Goal: Task Accomplishment & Management: Manage account settings

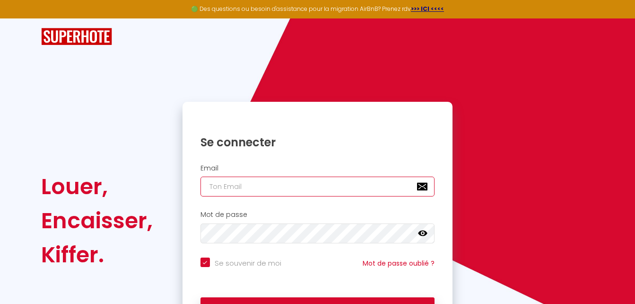
type input "[EMAIL_ADDRESS][DOMAIN_NAME]"
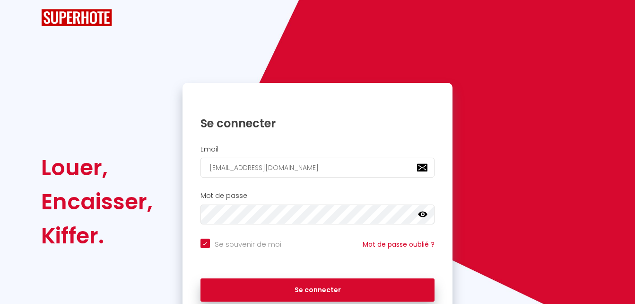
scroll to position [38, 0]
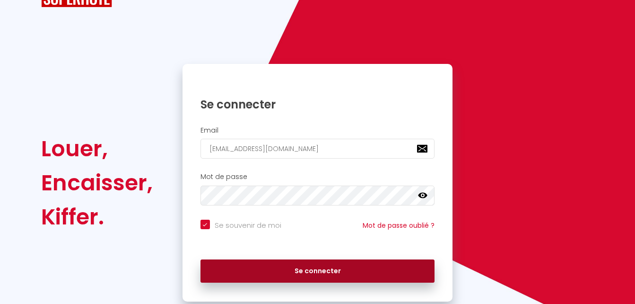
click at [307, 269] on button "Se connecter" at bounding box center [318, 271] width 235 height 24
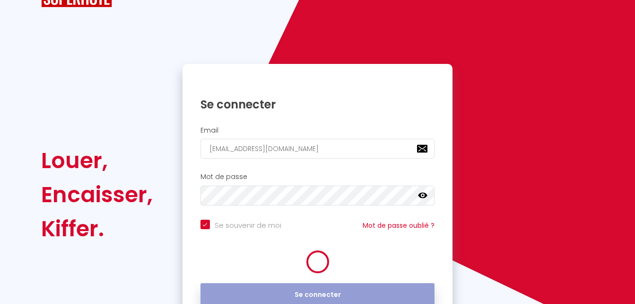
checkbox input "true"
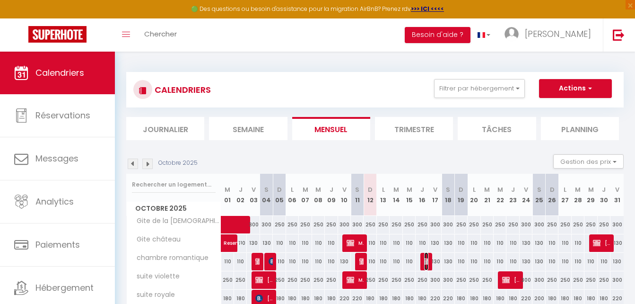
click at [427, 261] on img at bounding box center [428, 261] width 8 height 8
select select "OK"
select select "KO"
select select "0"
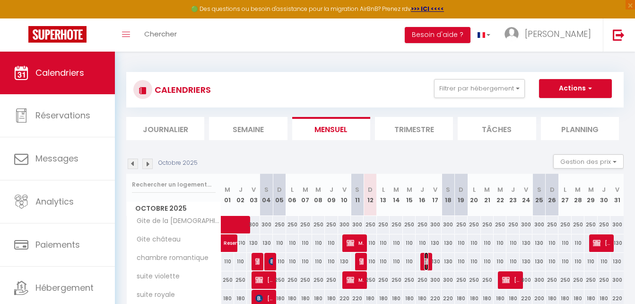
select select "1"
select select
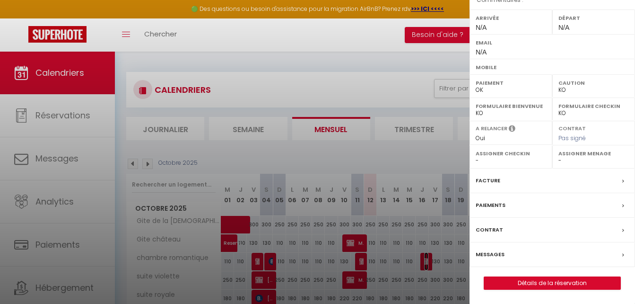
scroll to position [143, 0]
click at [549, 285] on link "Détails de la réservation" at bounding box center [553, 283] width 136 height 12
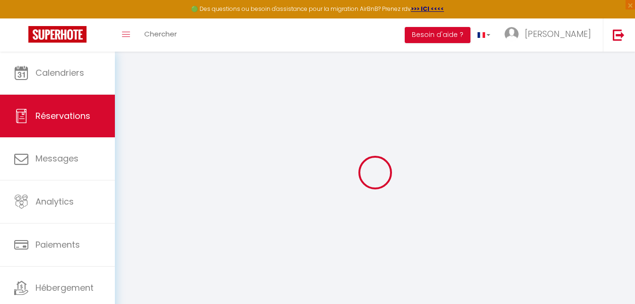
select select
select select "14"
checkbox input "false"
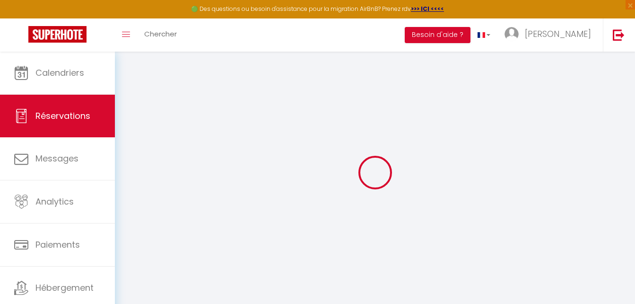
select select
checkbox input "false"
select select
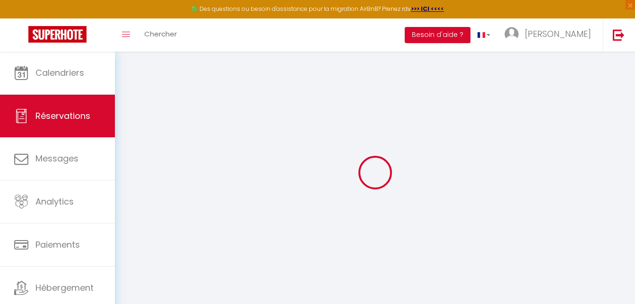
select select
checkbox input "false"
type textarea "Reserved by [PERSON_NAME]"
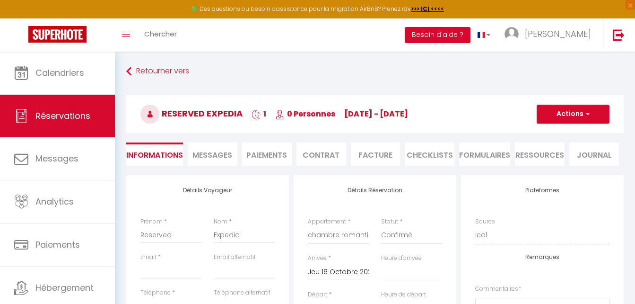
select select
checkbox input "false"
select select
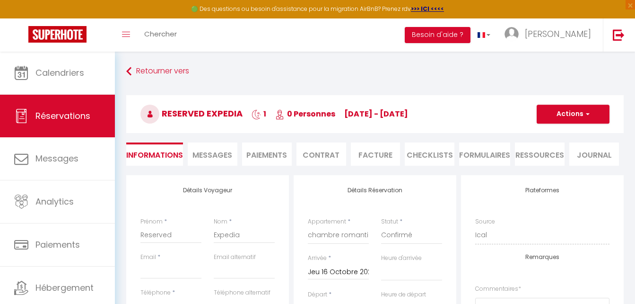
checkbox input "false"
select select
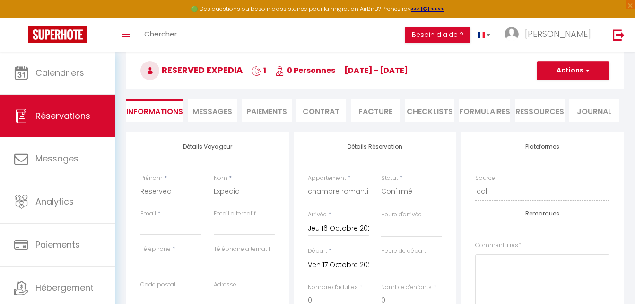
scroll to position [42, 0]
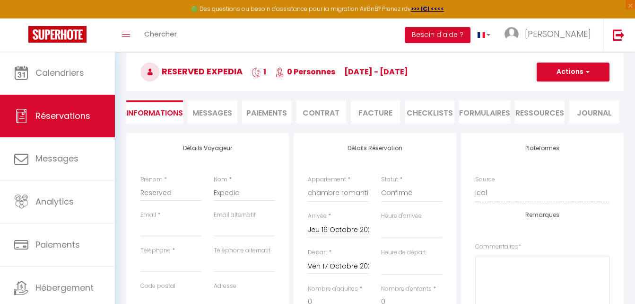
click at [262, 103] on li "Paiements" at bounding box center [267, 111] width 50 height 23
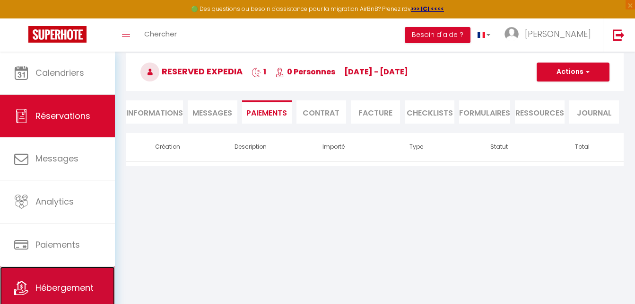
click at [85, 278] on link "Hébergement" at bounding box center [57, 287] width 115 height 43
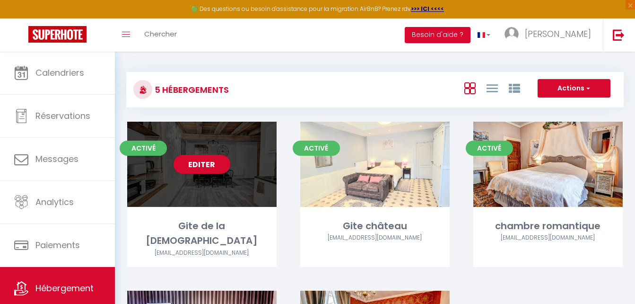
click at [225, 189] on div "Editer" at bounding box center [202, 164] width 150 height 85
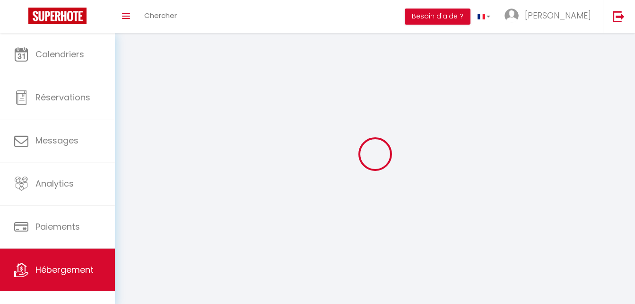
select select
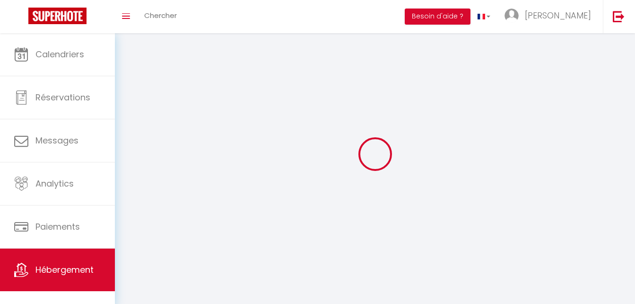
select select "1"
select select
checkbox input "false"
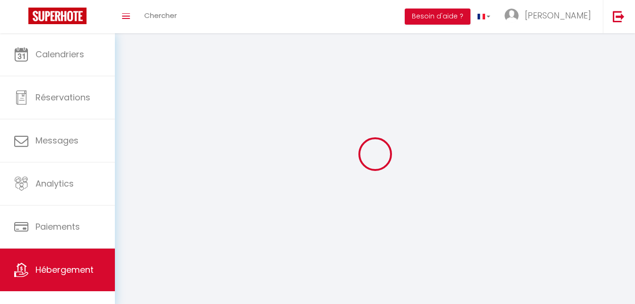
checkbox input "false"
select select "28"
select select
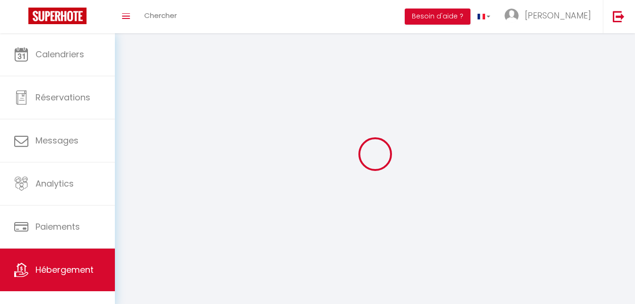
select select
checkbox input "false"
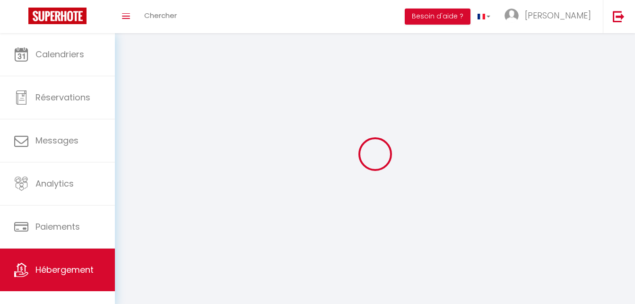
checkbox input "false"
select select
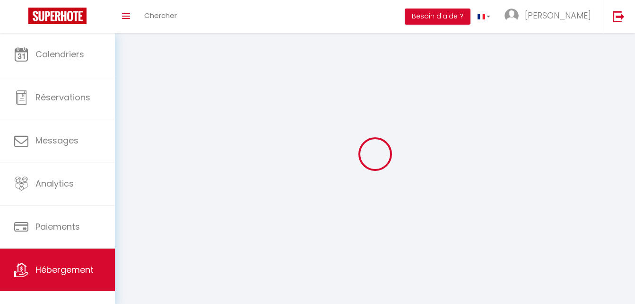
select select
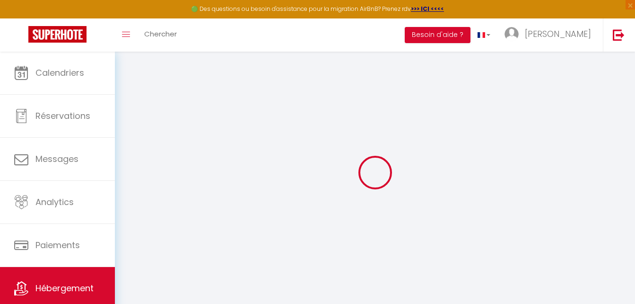
select select
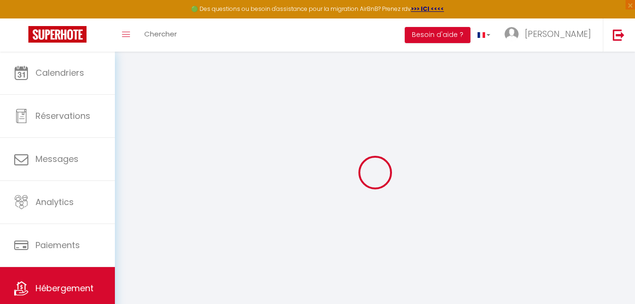
select select
checkbox input "false"
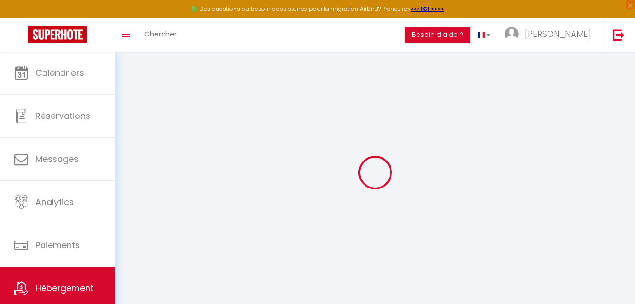
select select
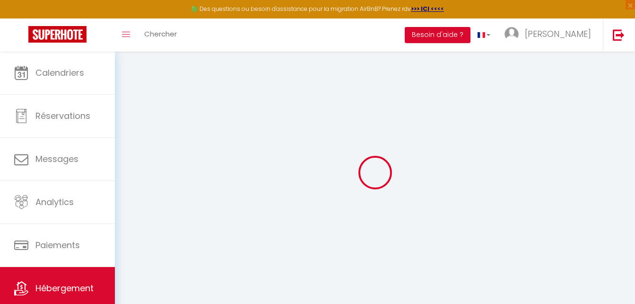
select select
checkbox input "false"
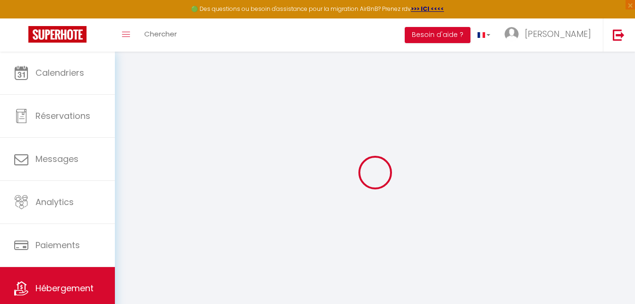
checkbox input "false"
select select
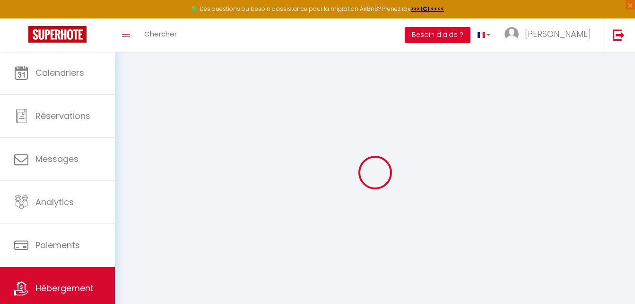
select select
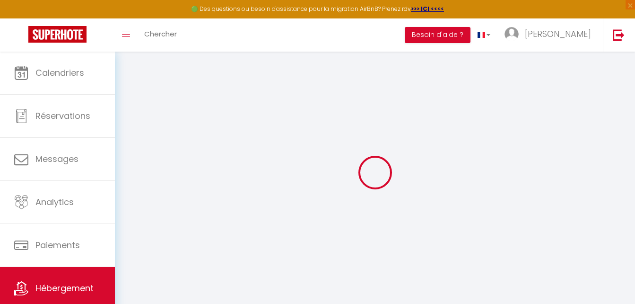
checkbox input "false"
select select
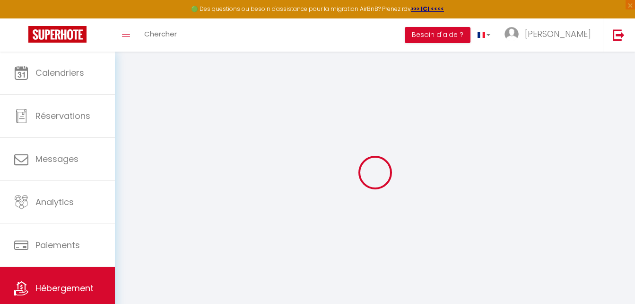
select select
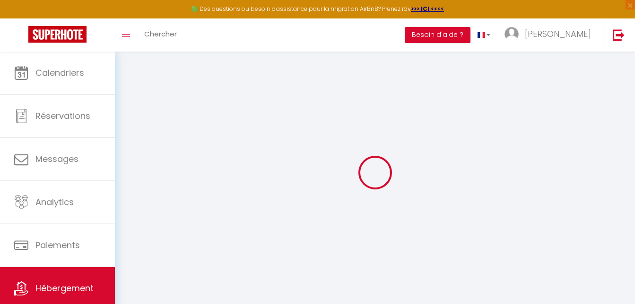
select select
checkbox input "false"
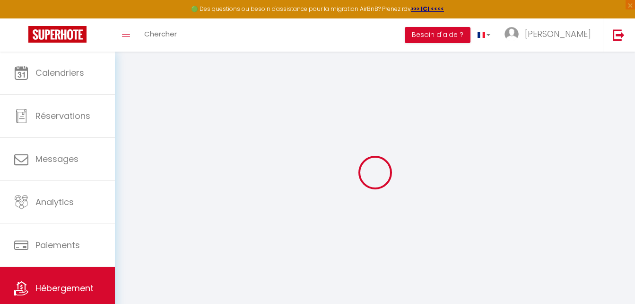
checkbox input "false"
select select
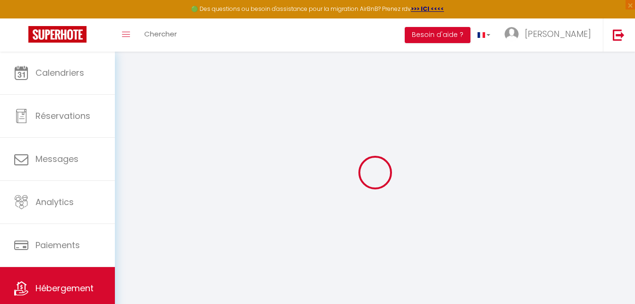
select select
checkbox input "false"
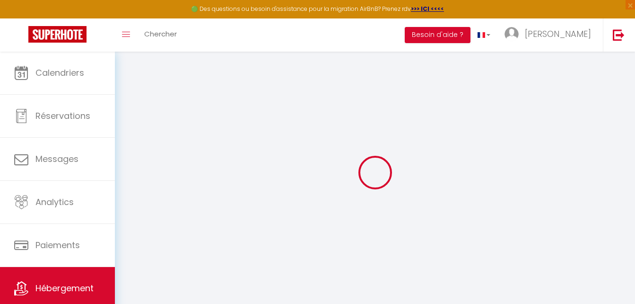
checkbox input "false"
select select
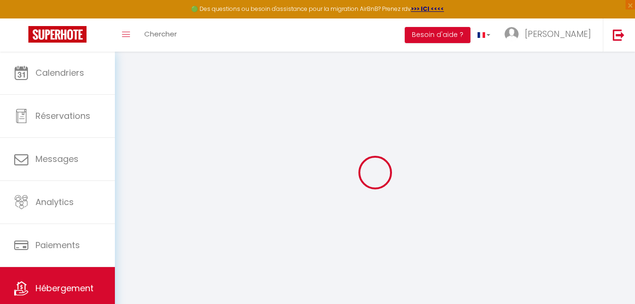
scroll to position [38, 0]
type input "Gite de la [DEMOGRAPHIC_DATA]"
type input "[PERSON_NAME]"
type input "marcoux"
type input "[STREET_ADDRESS]"
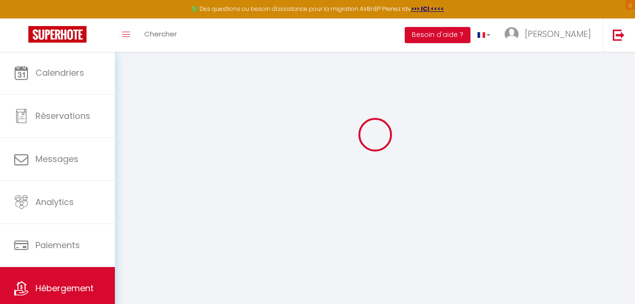
type input "70180"
type input "Vaite"
select select "6"
select select "3"
select select "2"
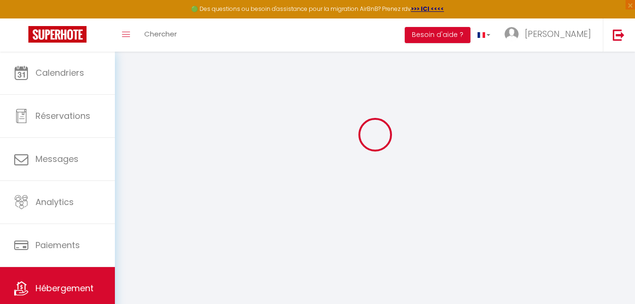
type input "250"
type input "50"
type input "1.40"
type input "500"
select select
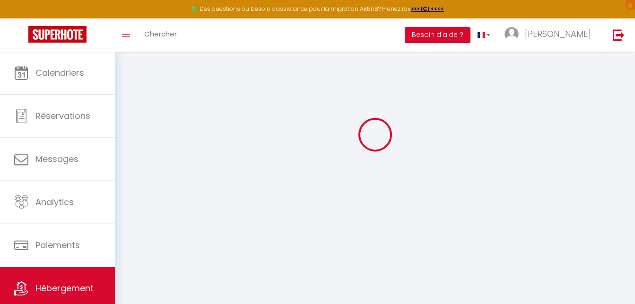
select select
type input "[STREET_ADDRESS]"
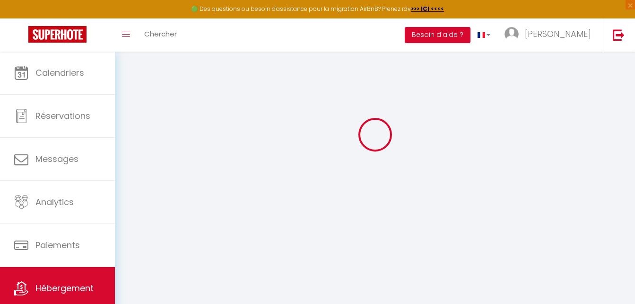
type input "70180"
type input "Vaite"
type input "[EMAIL_ADDRESS][DOMAIN_NAME]"
select select "13273"
checkbox input "true"
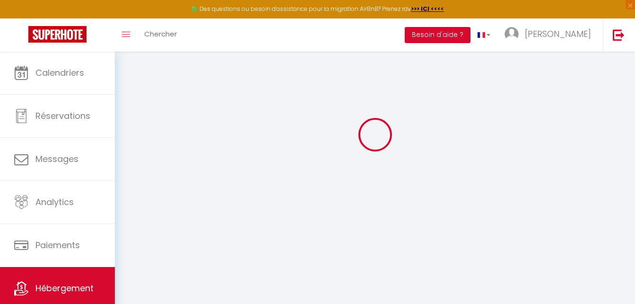
checkbox input "true"
select select
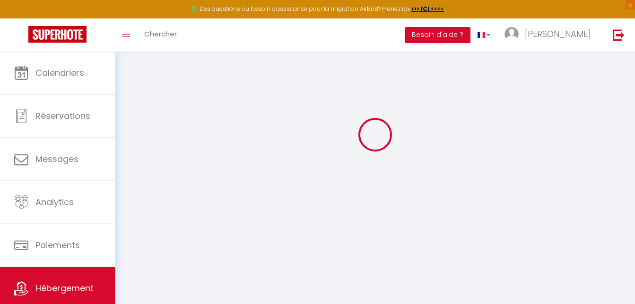
type input "0"
type input "50"
type input "0"
type input "6"
type input "0"
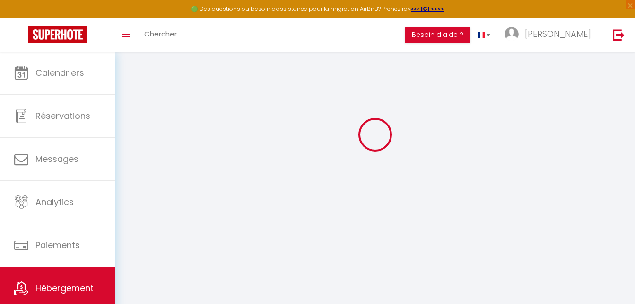
select select
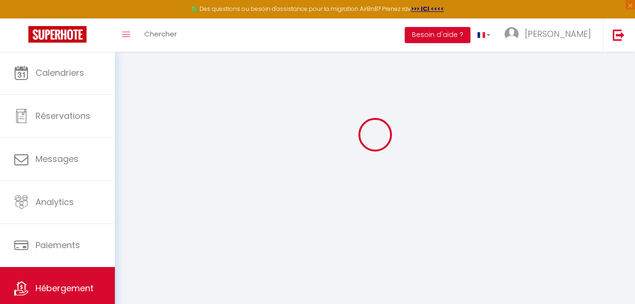
checkbox input "true"
select select
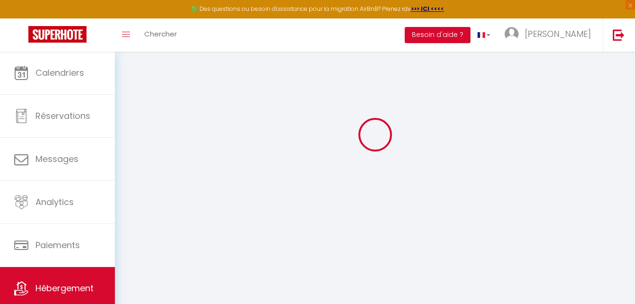
select select
checkbox input "true"
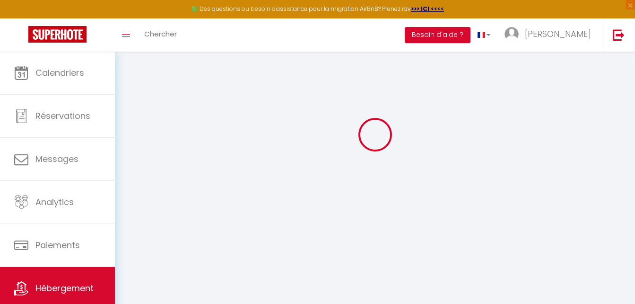
checkbox input "true"
select select "15:00"
select select "23:45"
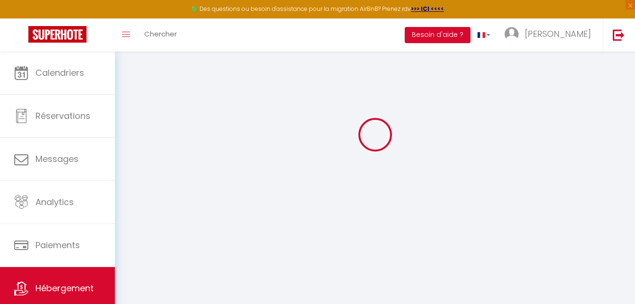
select select "11:00"
select select "30"
select select "120"
checkbox input "true"
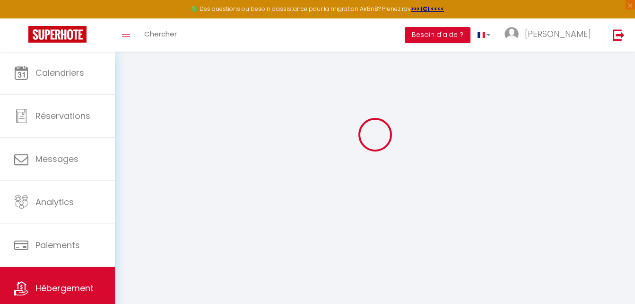
checkbox input "true"
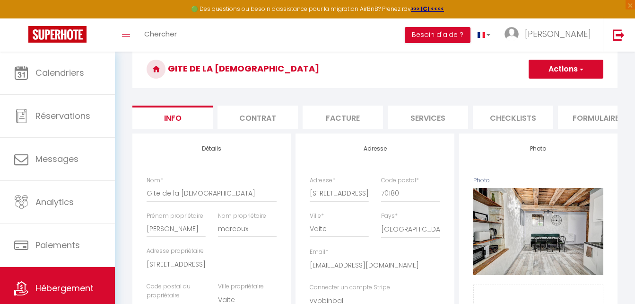
checkbox input "true"
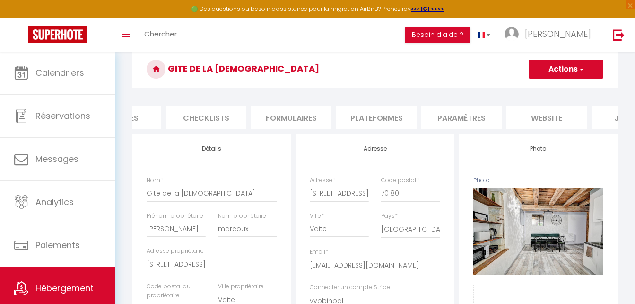
scroll to position [0, 326]
click at [430, 123] on li "Paramètres" at bounding box center [442, 117] width 80 height 23
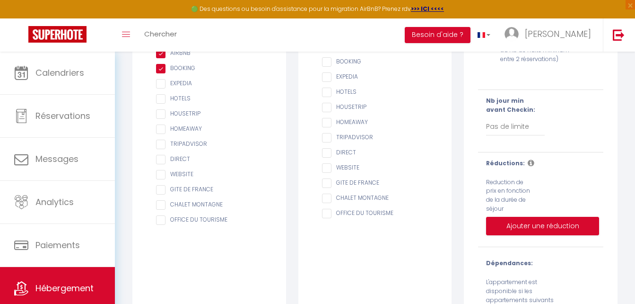
scroll to position [174, 0]
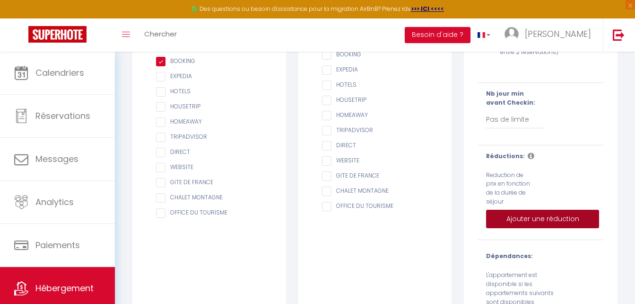
click at [553, 220] on button "Ajouter une réduction" at bounding box center [542, 219] width 113 height 19
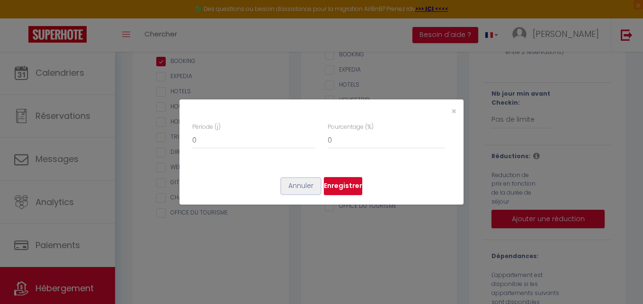
click at [300, 185] on button "Annuler" at bounding box center [300, 186] width 39 height 16
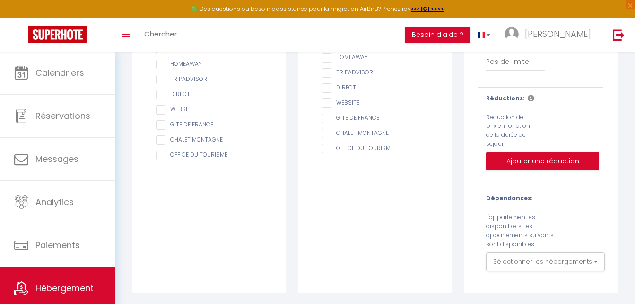
scroll to position [238, 0]
click at [528, 267] on button "Sélectionner les hébergements" at bounding box center [545, 261] width 119 height 19
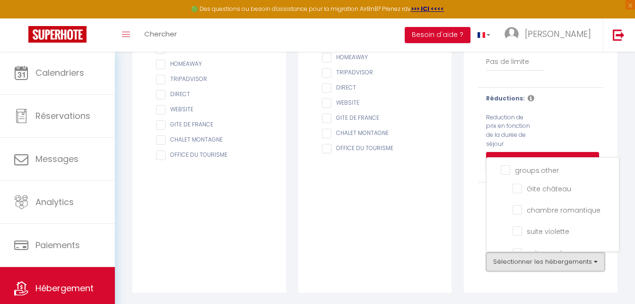
click at [528, 267] on button "Sélectionner les hébergements" at bounding box center [545, 261] width 119 height 19
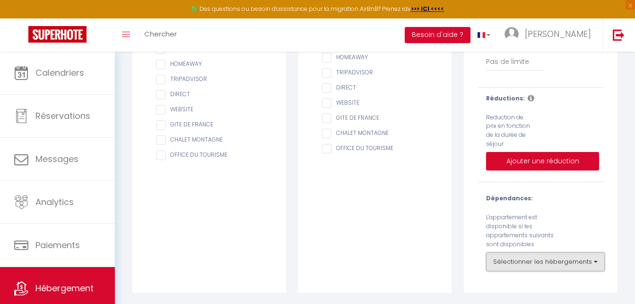
click at [558, 267] on button "Sélectionner les hébergements" at bounding box center [545, 261] width 119 height 19
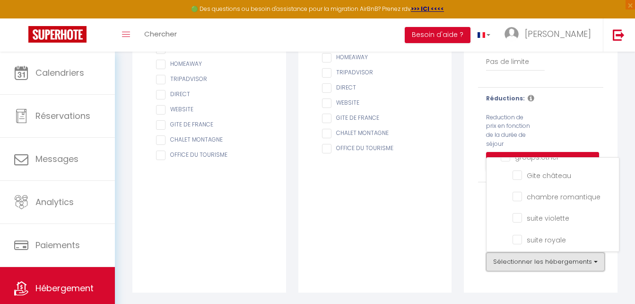
scroll to position [17, 0]
click at [568, 264] on button "Sélectionner les hébergements" at bounding box center [545, 261] width 119 height 19
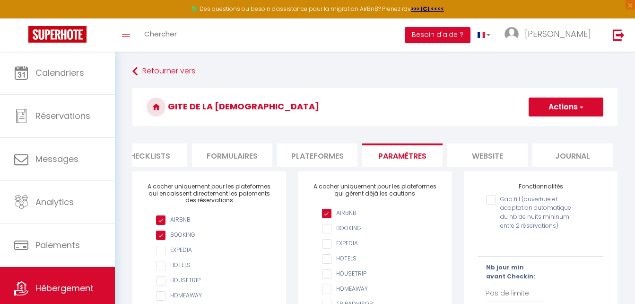
scroll to position [0, 0]
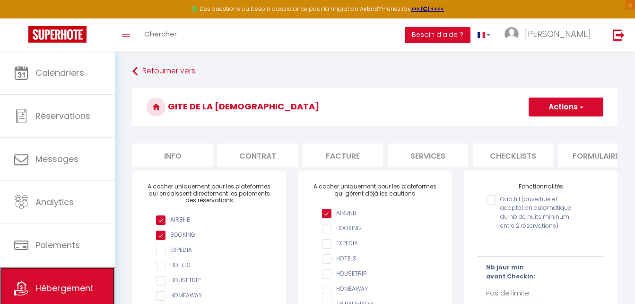
click at [67, 299] on link "Hébergement" at bounding box center [57, 288] width 115 height 43
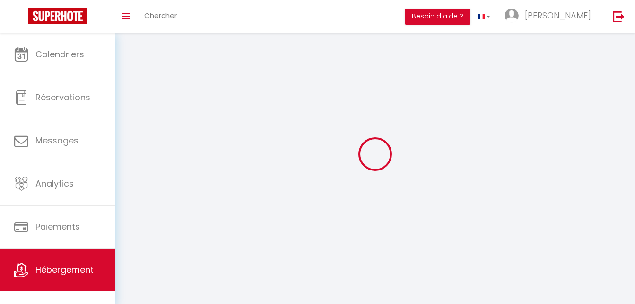
select select
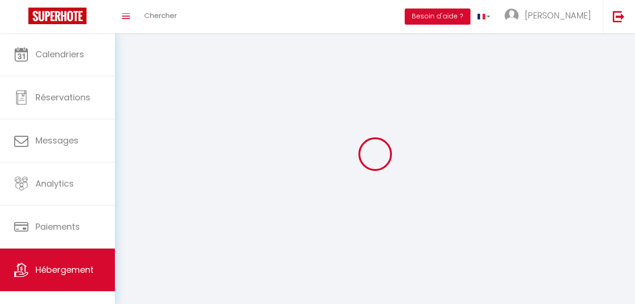
select select
checkbox input "false"
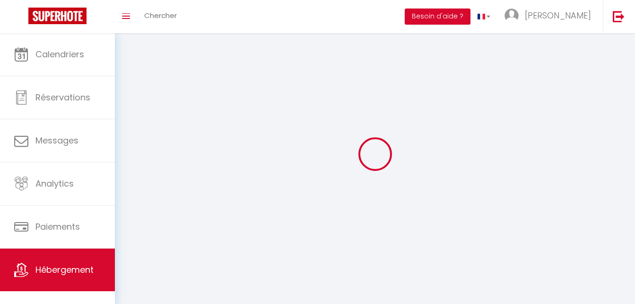
checkbox input "false"
select select
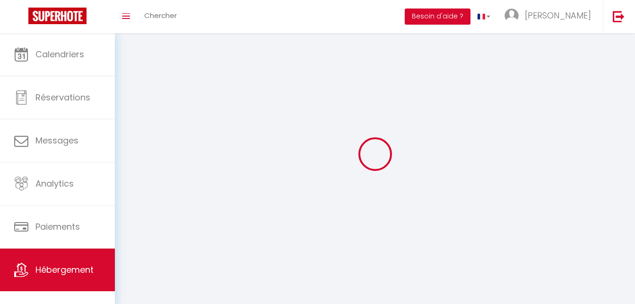
select select
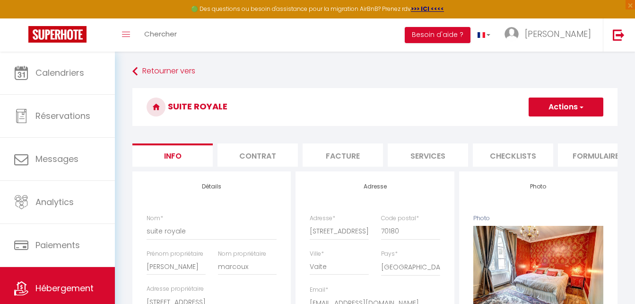
scroll to position [0, 366]
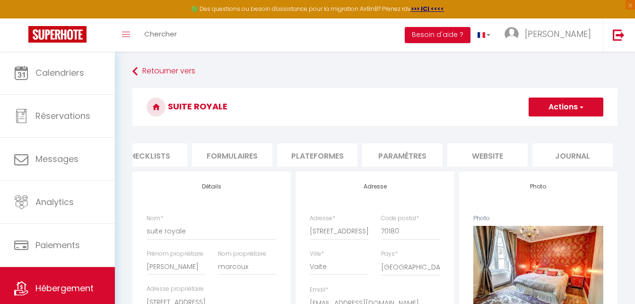
click at [417, 158] on li "Paramètres" at bounding box center [402, 154] width 80 height 23
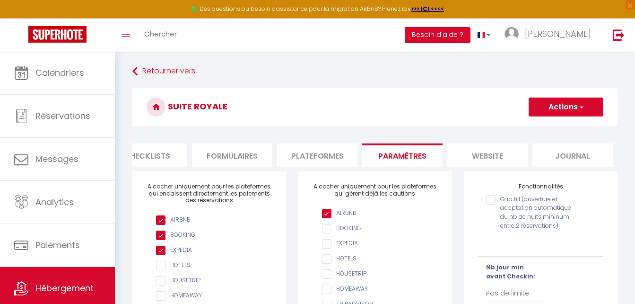
click at [160, 255] on input "checkbox" at bounding box center [213, 250] width 115 height 9
click at [550, 105] on button "Actions" at bounding box center [566, 106] width 75 height 19
click at [550, 131] on input "Enregistrer" at bounding box center [555, 127] width 35 height 9
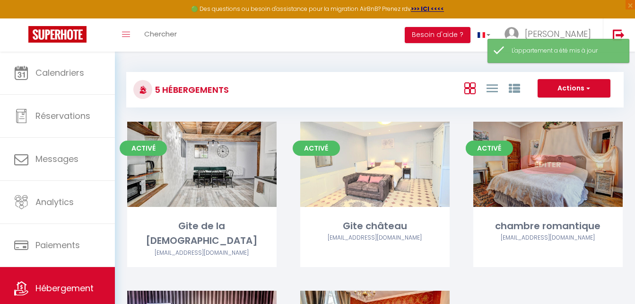
click at [523, 194] on div "Editer" at bounding box center [549, 164] width 150 height 85
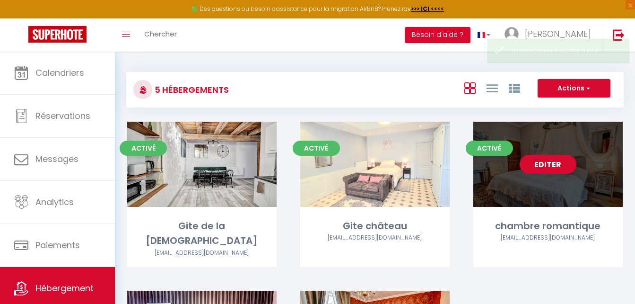
click at [544, 166] on link "Editer" at bounding box center [548, 164] width 57 height 19
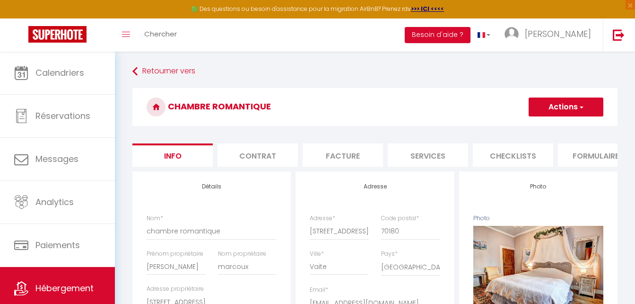
scroll to position [0, 366]
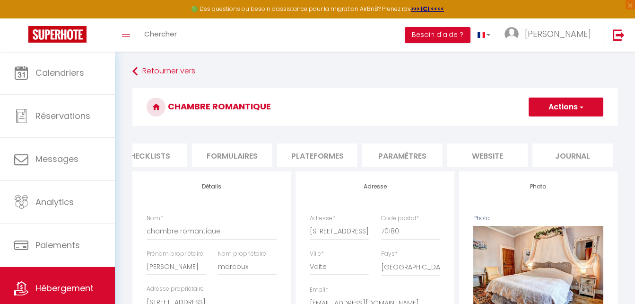
click at [413, 157] on li "Paramètres" at bounding box center [402, 154] width 80 height 23
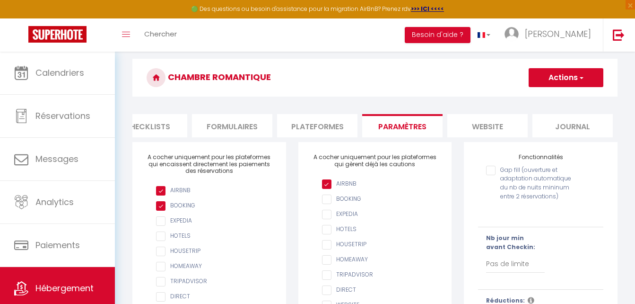
scroll to position [30, 0]
click at [70, 289] on span "Hébergement" at bounding box center [64, 288] width 58 height 12
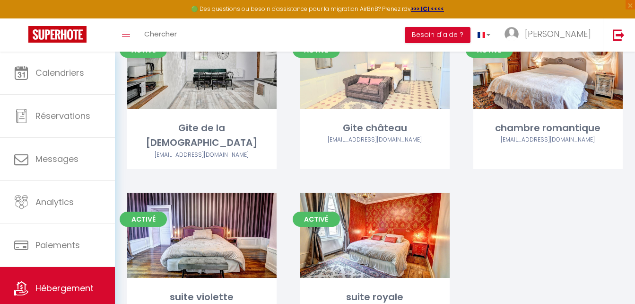
scroll to position [137, 0]
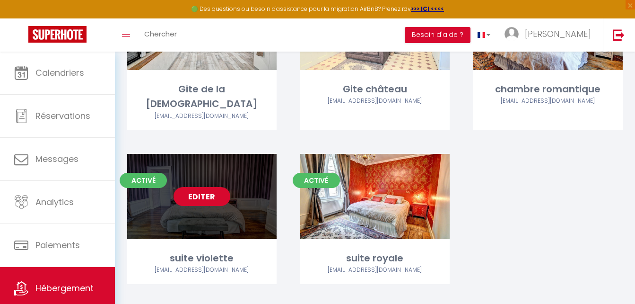
click at [209, 187] on link "Editer" at bounding box center [202, 196] width 57 height 19
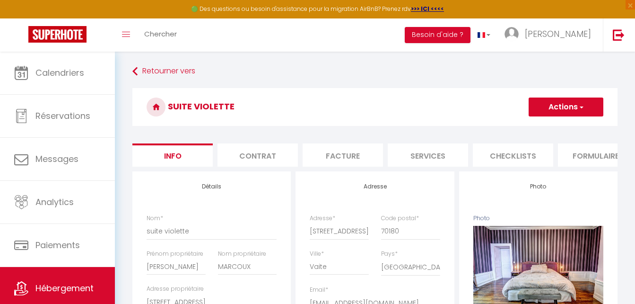
scroll to position [0, 366]
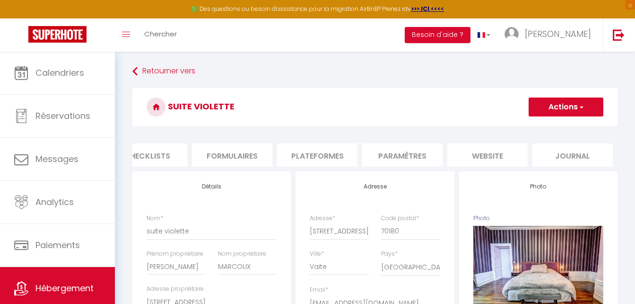
click at [389, 158] on li "Paramètres" at bounding box center [402, 154] width 80 height 23
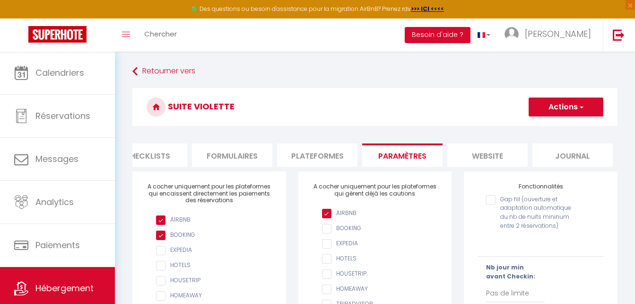
click at [389, 158] on li "Paramètres" at bounding box center [402, 154] width 80 height 23
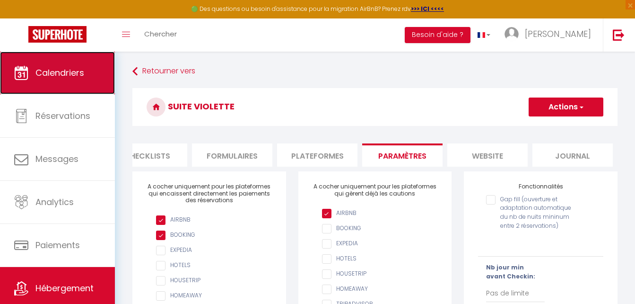
click at [62, 62] on link "Calendriers" at bounding box center [57, 73] width 115 height 43
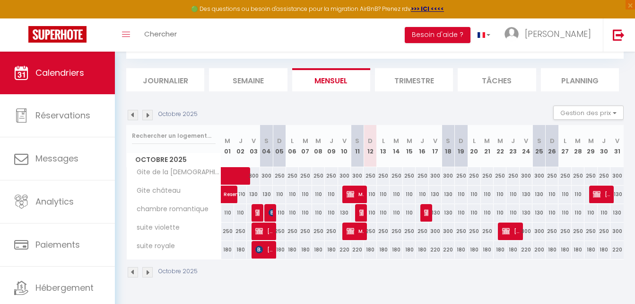
scroll to position [52, 0]
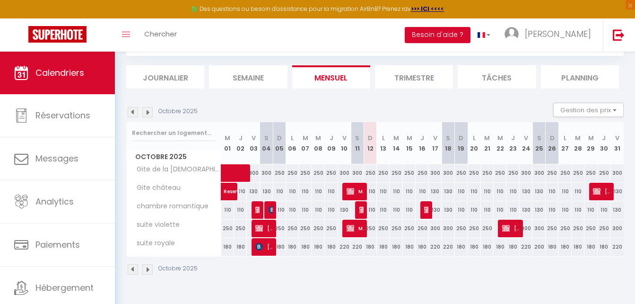
click at [147, 111] on img at bounding box center [147, 112] width 10 height 10
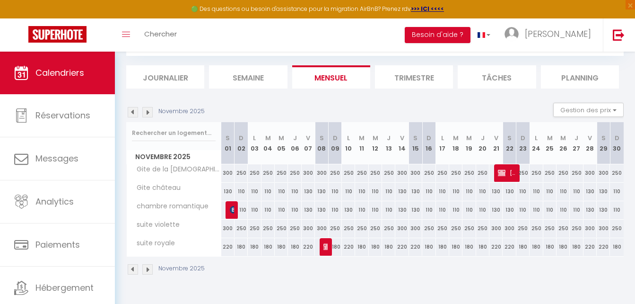
click at [147, 111] on img at bounding box center [147, 112] width 10 height 10
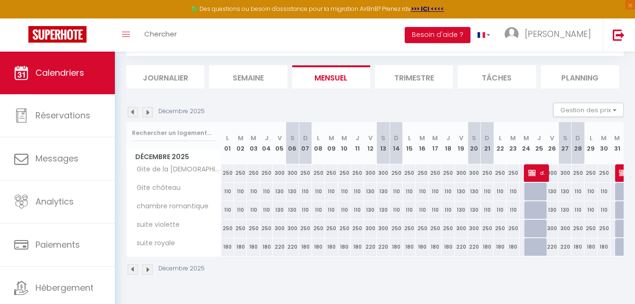
click at [487, 70] on li "Tâches" at bounding box center [497, 76] width 78 height 23
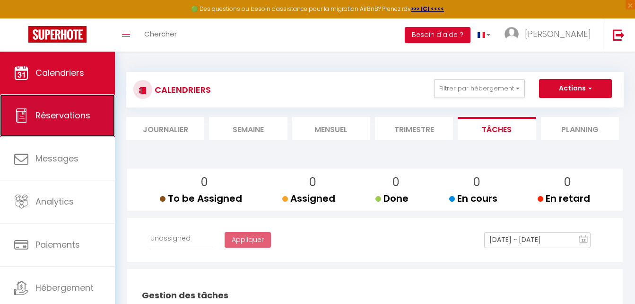
click at [73, 123] on link "Réservations" at bounding box center [57, 115] width 115 height 43
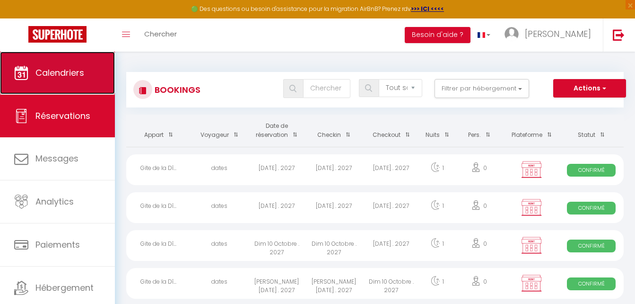
click at [84, 71] on span "Calendriers" at bounding box center [59, 73] width 49 height 12
